Goal: Communication & Community: Participate in discussion

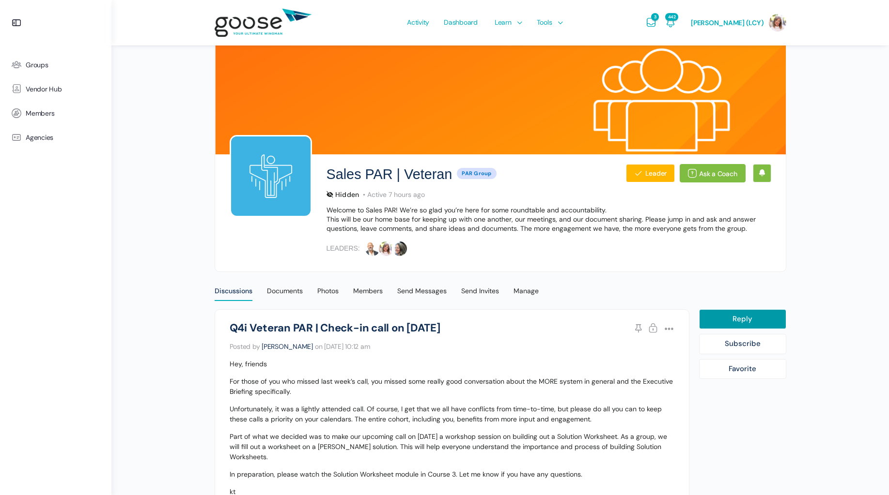
scroll to position [157, 0]
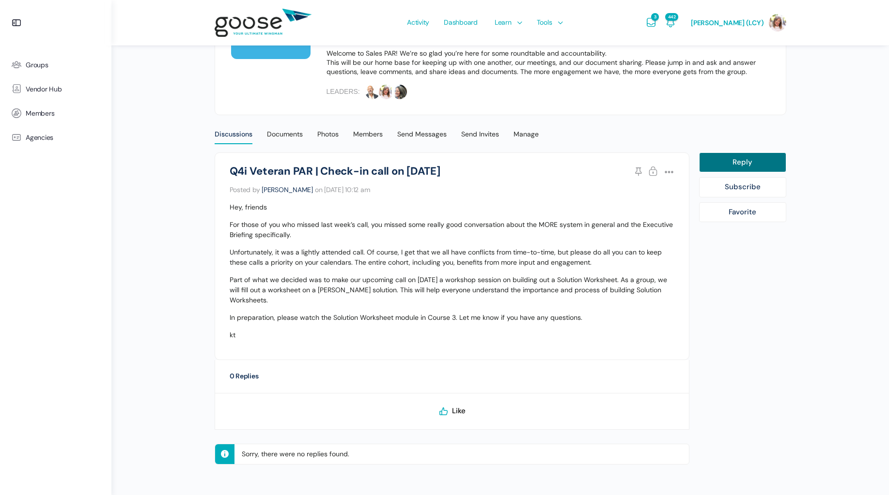
click at [726, 162] on link "Reply" at bounding box center [742, 163] width 87 height 20
select select
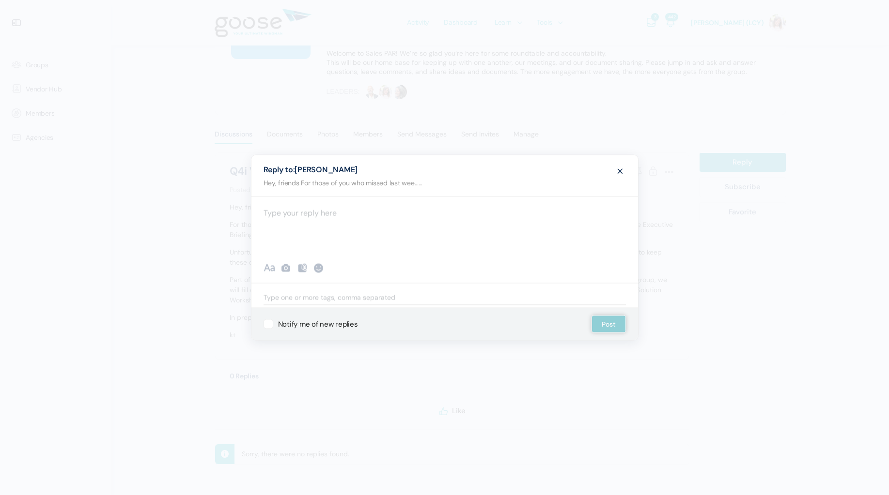
click at [431, 221] on div at bounding box center [444, 226] width 386 height 58
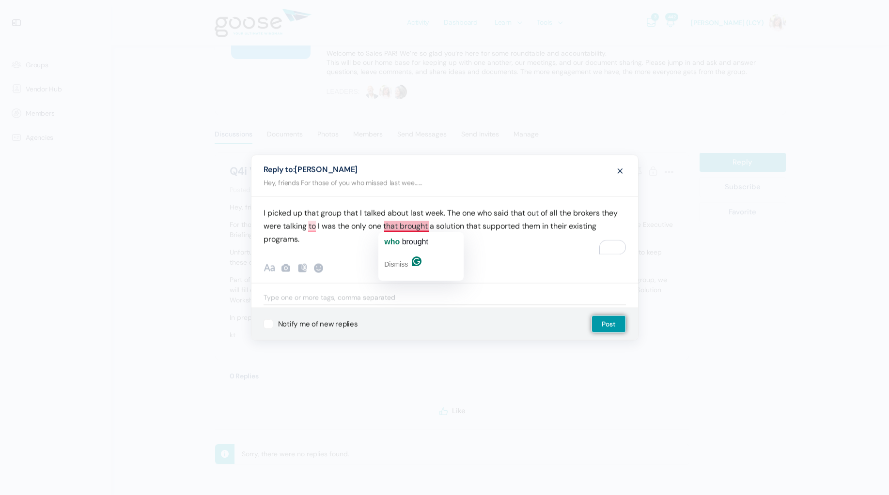
click at [404, 239] on span "brought" at bounding box center [415, 242] width 26 height 8
click at [320, 246] on button "to ," at bounding box center [344, 241] width 81 height 15
click at [315, 241] on p "I picked up that group that I talked about last week. The one who said that out…" at bounding box center [444, 226] width 362 height 39
click at [410, 236] on p "I picked up that group that I talked about last week. The one who said that out…" at bounding box center [444, 226] width 362 height 39
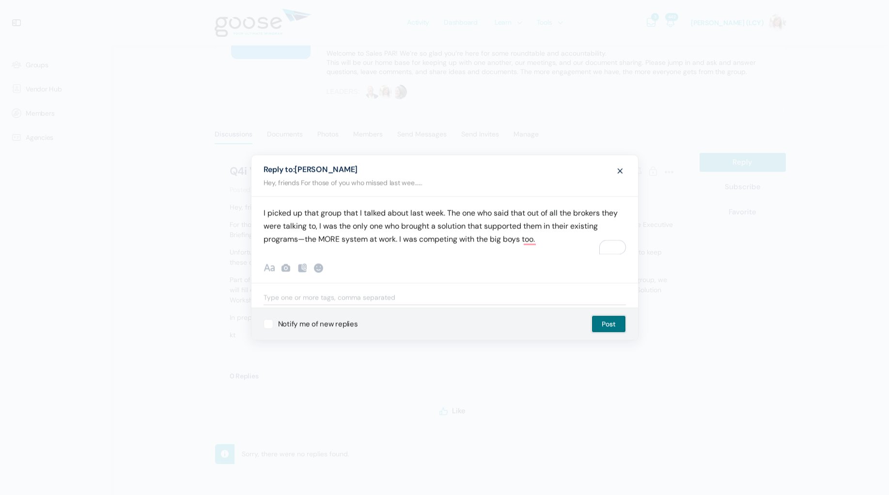
click at [605, 326] on button "Post" at bounding box center [608, 324] width 34 height 17
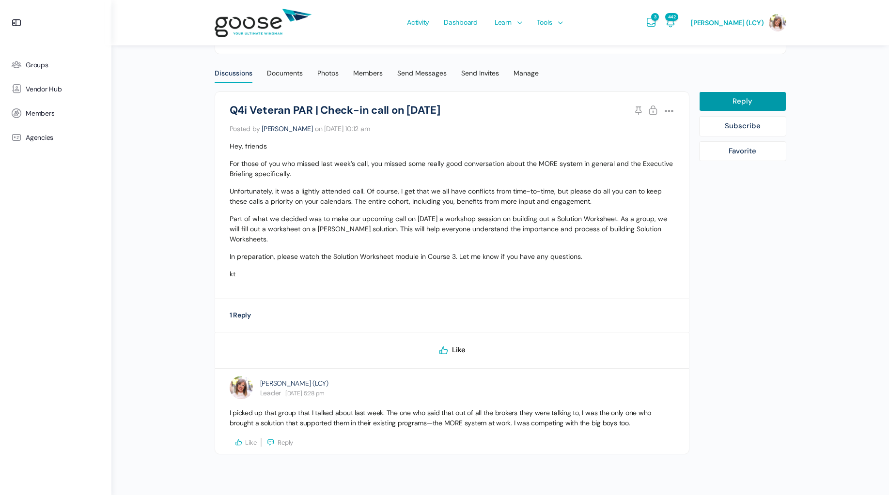
scroll to position [3, 0]
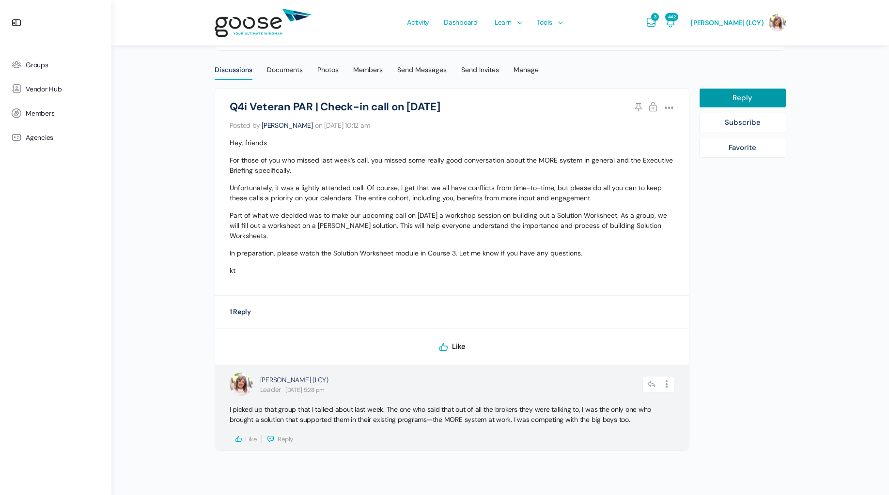
click at [505, 422] on p "I picked up that group that I talked about last week. The one who said that out…" at bounding box center [452, 415] width 445 height 20
click at [667, 383] on icon at bounding box center [667, 384] width 15 height 17
click at [638, 403] on link "Edit" at bounding box center [641, 410] width 74 height 18
click at [623, 410] on link "Edit" at bounding box center [641, 410] width 74 height 18
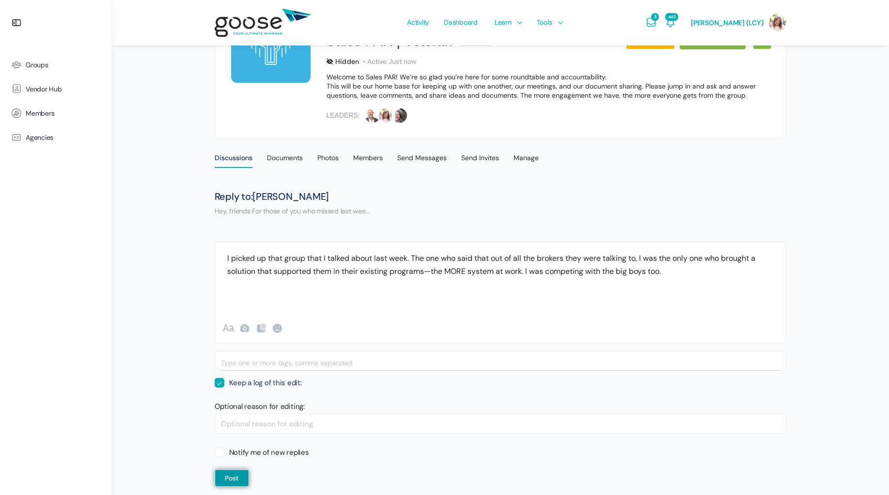
scroll to position [134, 0]
click at [682, 267] on p "I picked up that group that I talked about last week. The one who said that out…" at bounding box center [500, 264] width 546 height 26
drag, startPoint x: 528, startPoint y: 270, endPoint x: 529, endPoint y: 278, distance: 7.8
click at [528, 271] on p "I picked up that group that I talked about last week. The one who said that out…" at bounding box center [500, 264] width 546 height 26
click at [527, 273] on p "I picked up that group that I talked about last week. The one who said that out…" at bounding box center [500, 264] width 546 height 26
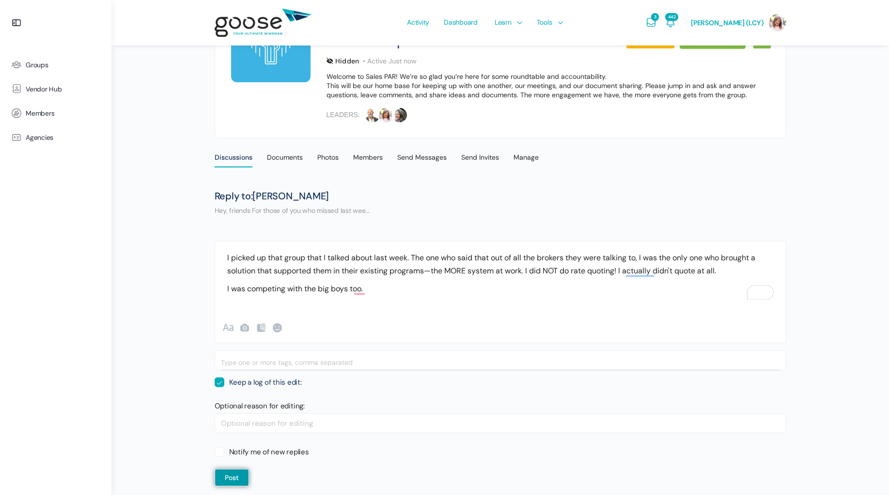
scroll to position [125, 0]
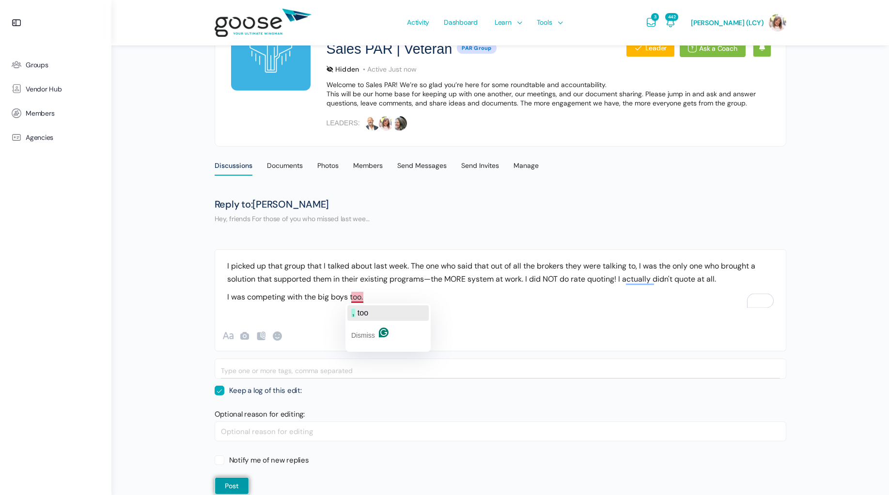
click at [370, 312] on button ", too" at bounding box center [387, 313] width 81 height 15
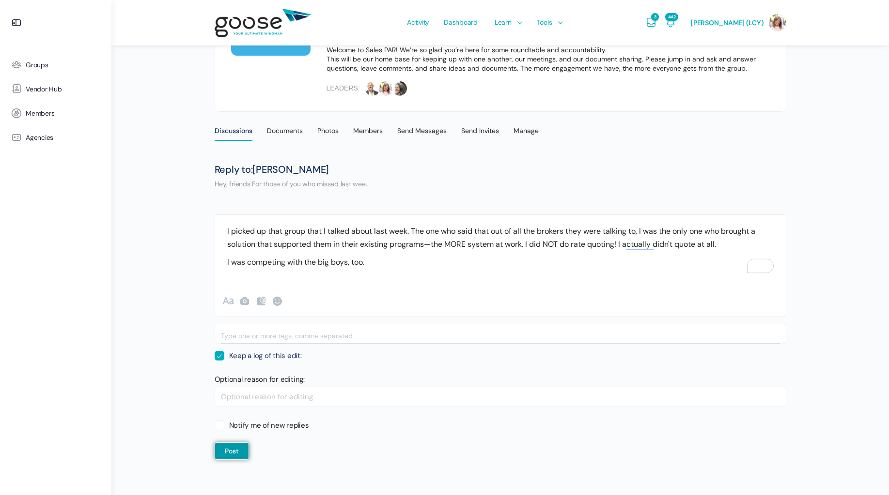
scroll to position [167, 0]
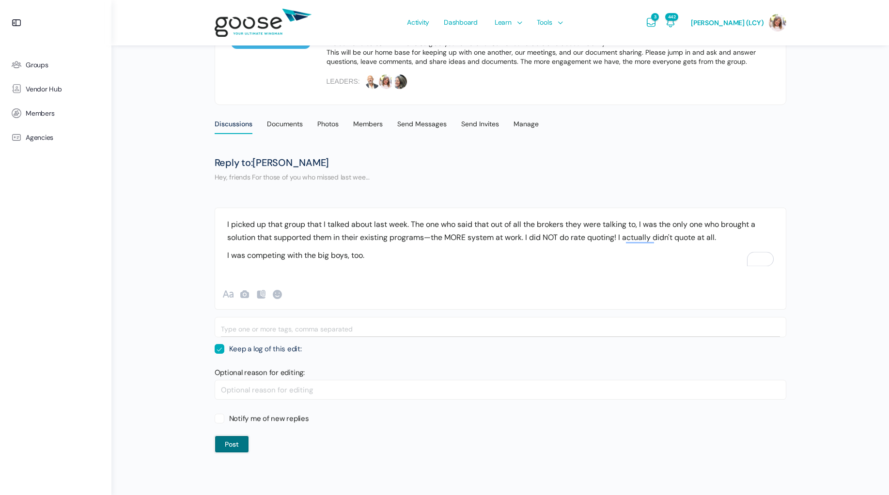
click at [232, 447] on button "Post" at bounding box center [232, 444] width 34 height 17
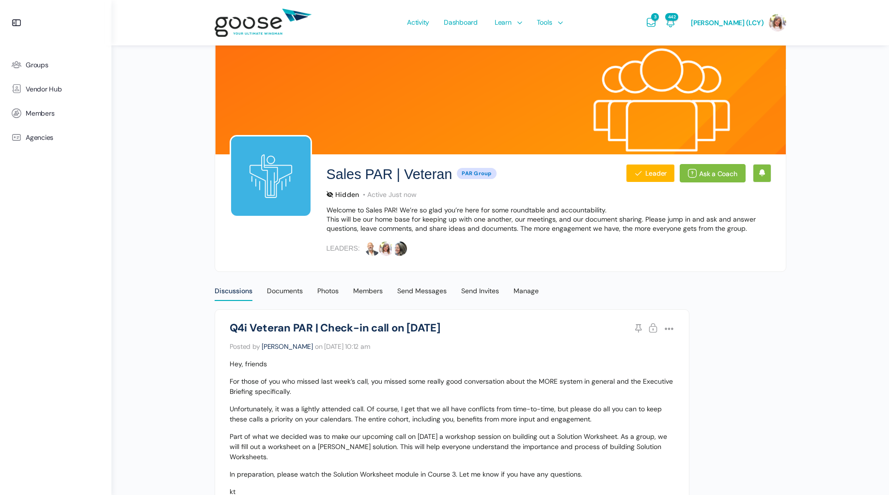
scroll to position [274, 0]
